Goal: Check status: Check status

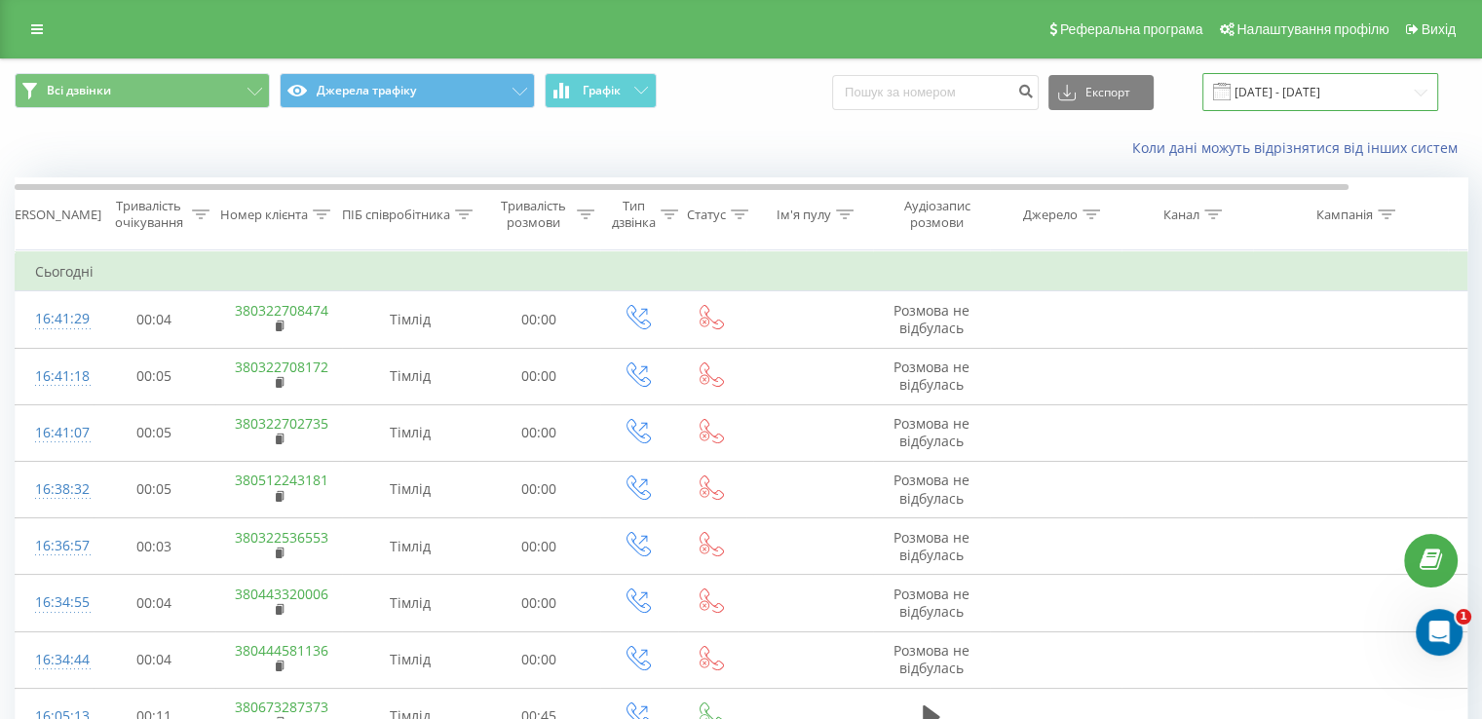
click at [1287, 90] on input "[DATE] - [DATE]" at bounding box center [1320, 92] width 236 height 38
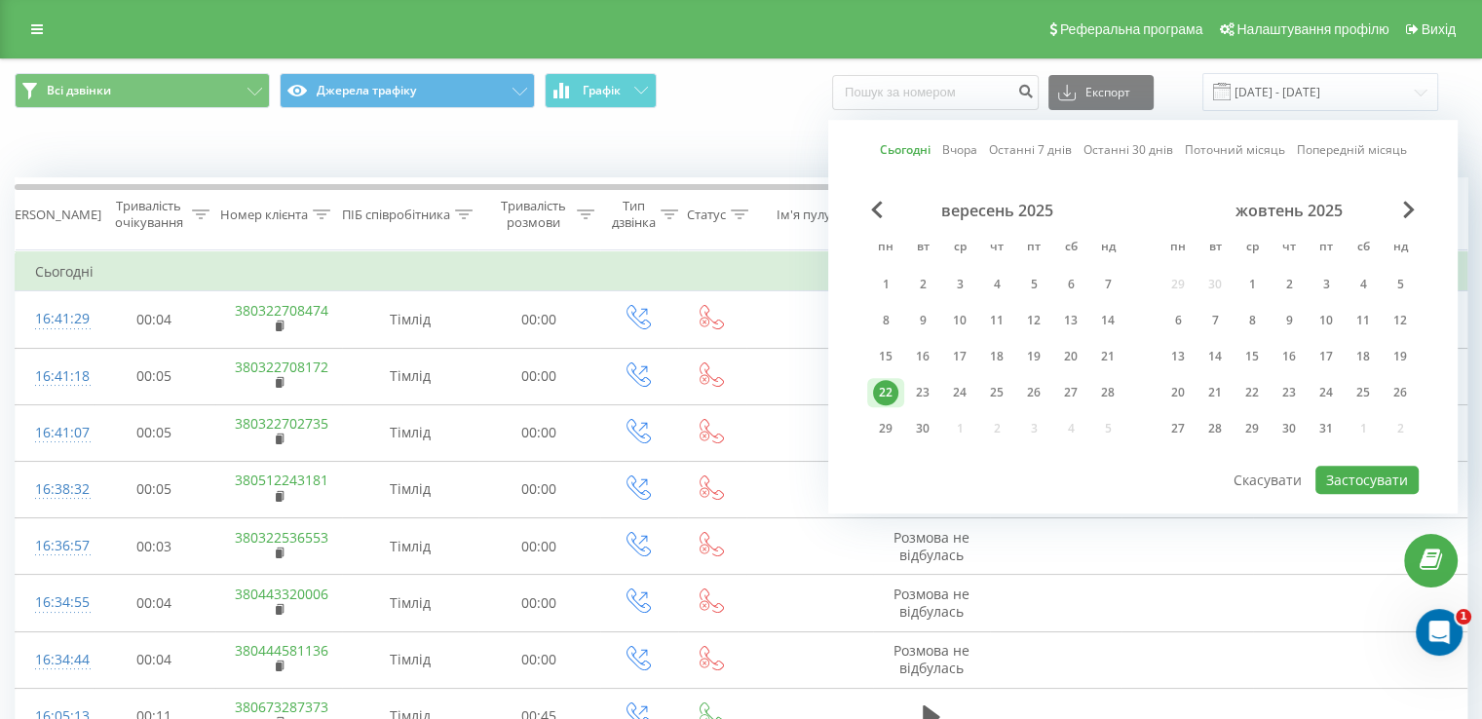
click at [924, 147] on link "Сьогодні" at bounding box center [905, 150] width 51 height 19
click at [1380, 472] on button "Застосувати" at bounding box center [1366, 480] width 103 height 28
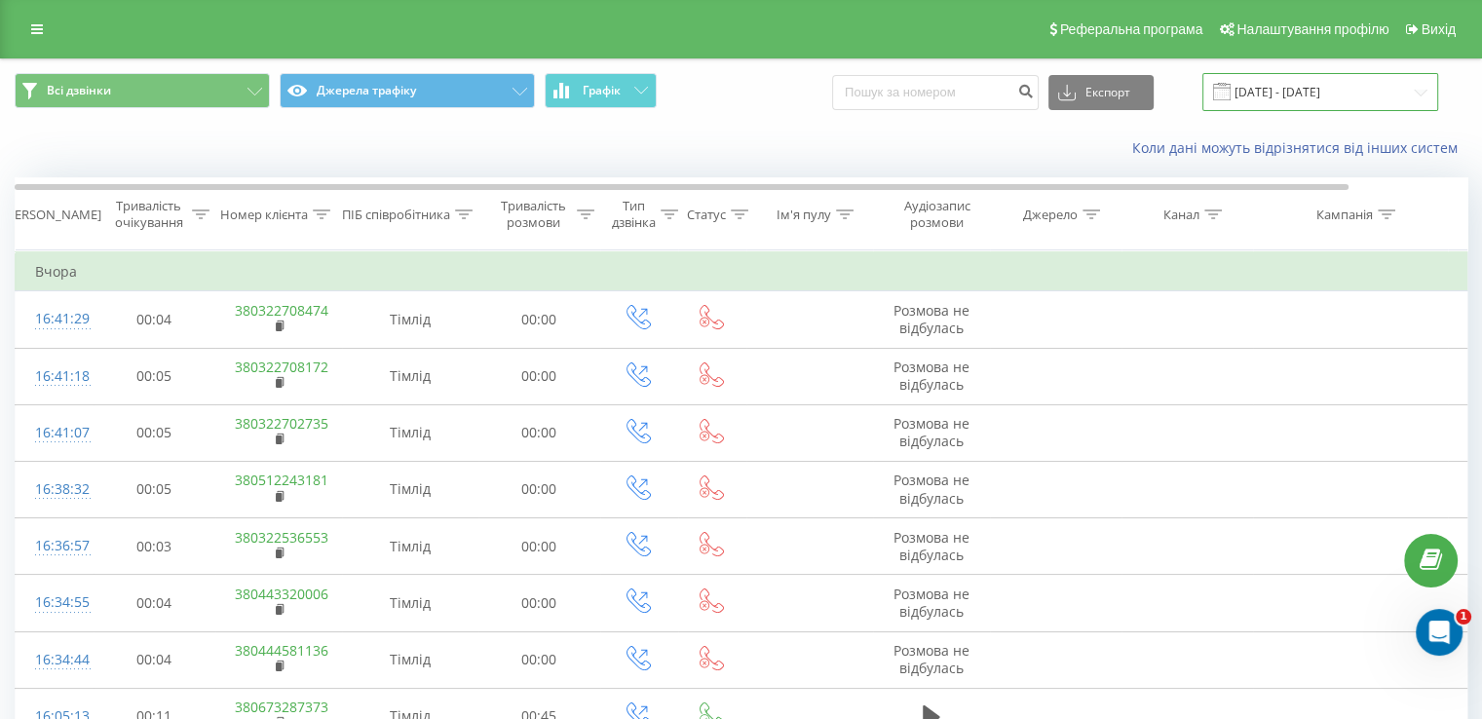
click at [1296, 92] on input "[DATE] - [DATE]" at bounding box center [1320, 92] width 236 height 38
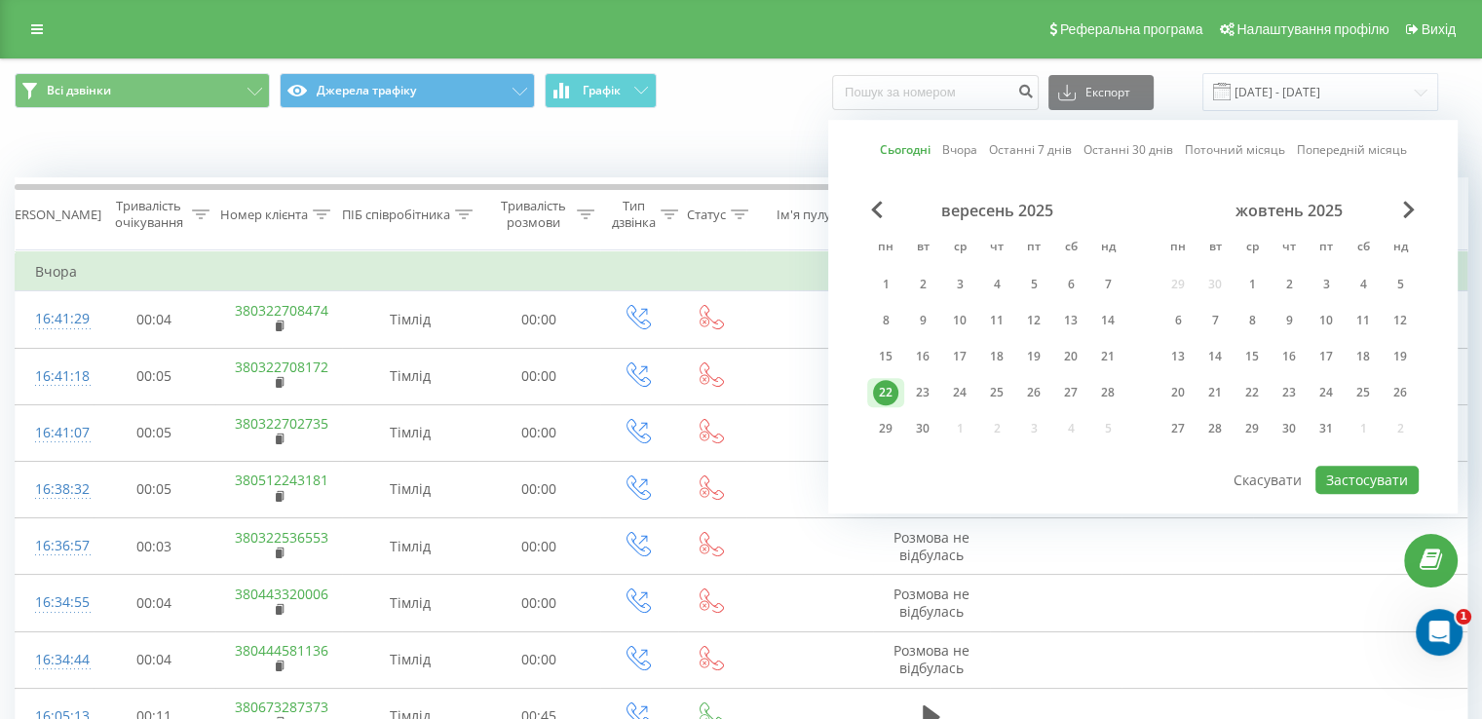
click at [908, 151] on link "Сьогодні" at bounding box center [905, 150] width 51 height 19
click at [926, 391] on div "23" at bounding box center [922, 392] width 25 height 25
click at [1383, 476] on button "Застосувати" at bounding box center [1366, 480] width 103 height 28
type input "[DATE] - [DATE]"
